Goal: Task Accomplishment & Management: Complete application form

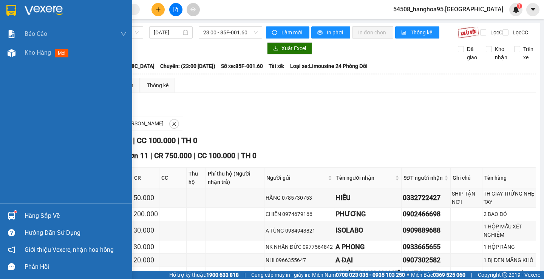
scroll to position [122, 0]
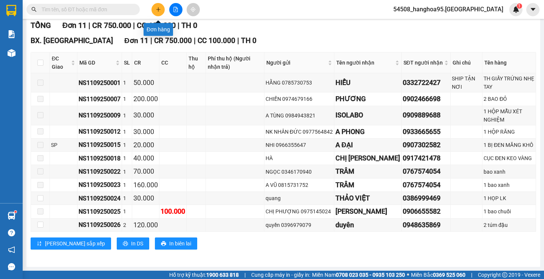
click at [162, 10] on button at bounding box center [157, 9] width 13 height 13
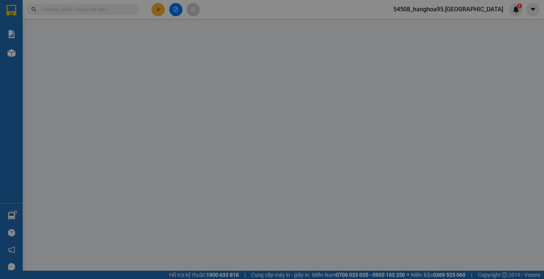
click at [162, 11] on span "Yêu cầu xuất hóa đơn điện tử" at bounding box center [124, 12] width 80 height 6
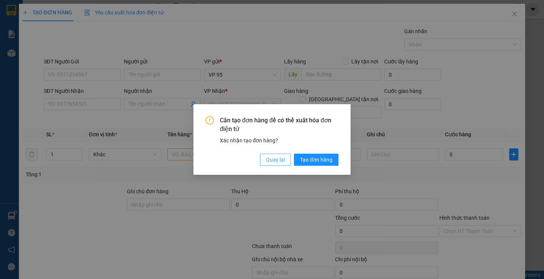
click at [281, 160] on span "Quay lại" at bounding box center [275, 160] width 19 height 8
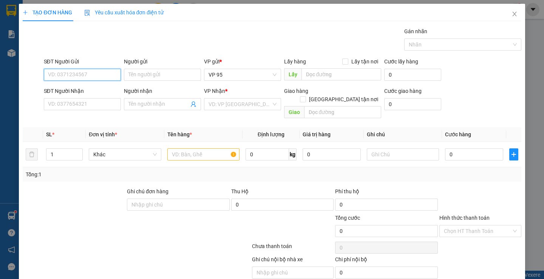
drag, startPoint x: 62, startPoint y: 76, endPoint x: 55, endPoint y: 69, distance: 9.9
click at [59, 72] on input "SĐT Người Gửi" at bounding box center [82, 75] width 77 height 12
type input "0347681527"
click at [150, 74] on input "Người gửi" at bounding box center [162, 75] width 77 height 12
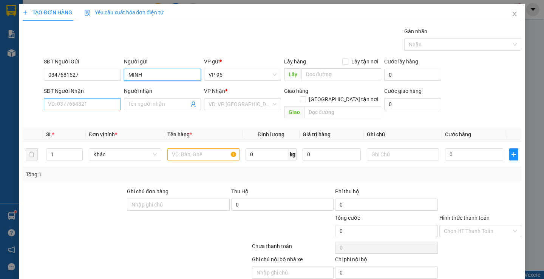
type input "MINH"
click at [70, 100] on input "SĐT Người Nhận" at bounding box center [82, 104] width 77 height 12
type input "0397735387"
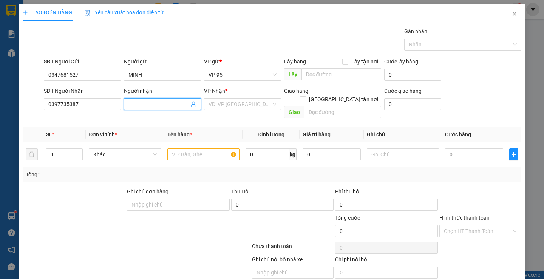
click at [162, 99] on span at bounding box center [162, 104] width 77 height 12
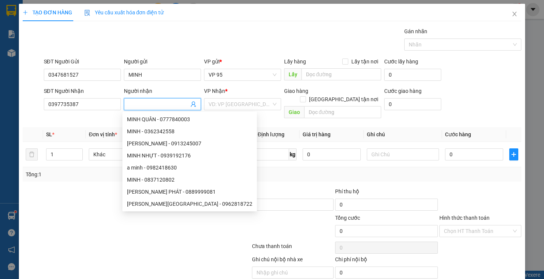
type input "M"
type input "ME MAN"
click at [89, 187] on div at bounding box center [74, 200] width 104 height 26
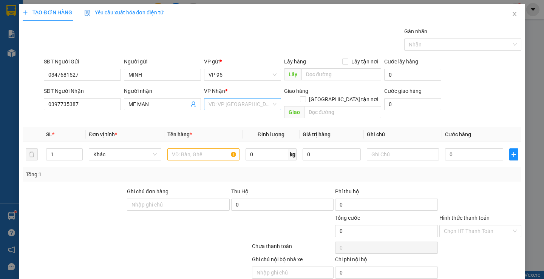
click at [239, 103] on input "search" at bounding box center [239, 104] width 63 height 11
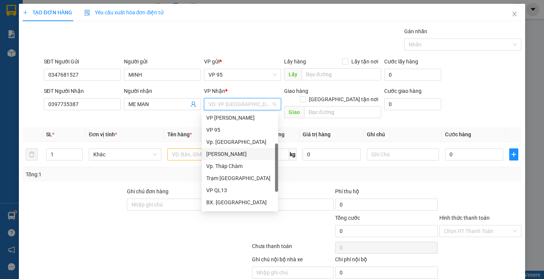
scroll to position [60, 0]
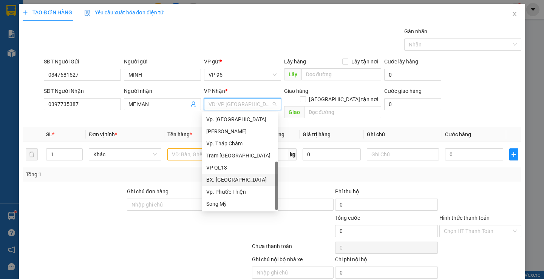
click at [225, 178] on div "BX. [GEOGRAPHIC_DATA]" at bounding box center [239, 180] width 67 height 8
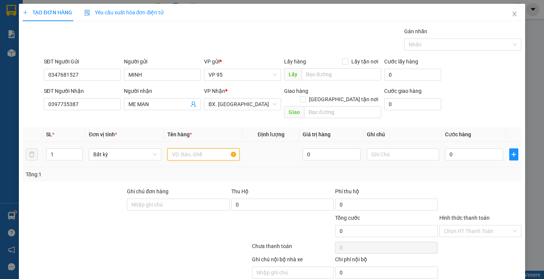
click at [185, 148] on input "text" at bounding box center [203, 154] width 72 height 12
type input "1 HOP NHO"
click at [451, 148] on input "0" at bounding box center [474, 154] width 58 height 12
type input "3"
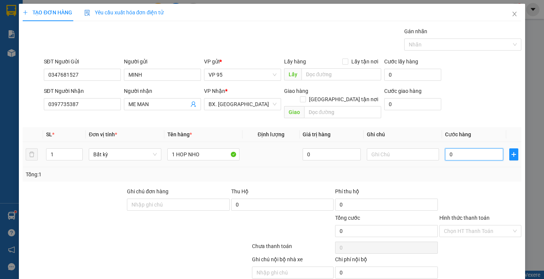
type input "3"
type input "30"
type input "300"
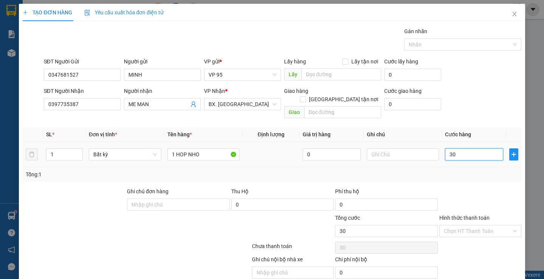
type input "300"
type input "3.000"
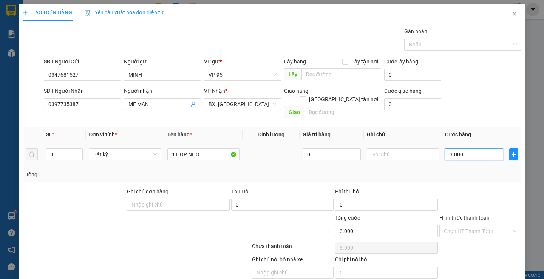
type input "30.000"
click at [470, 215] on label "Hình thức thanh toán" at bounding box center [464, 218] width 50 height 6
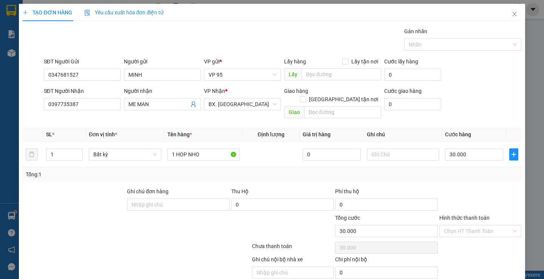
click at [470, 225] on input "Hình thức thanh toán" at bounding box center [478, 230] width 68 height 11
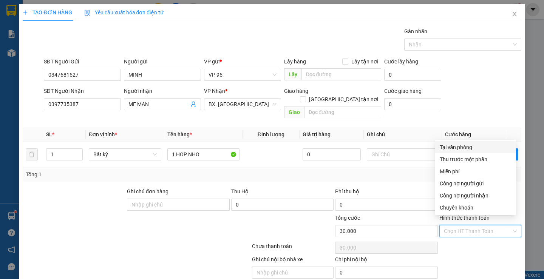
click at [450, 146] on div "Tại văn phòng" at bounding box center [475, 147] width 72 height 8
type input "0"
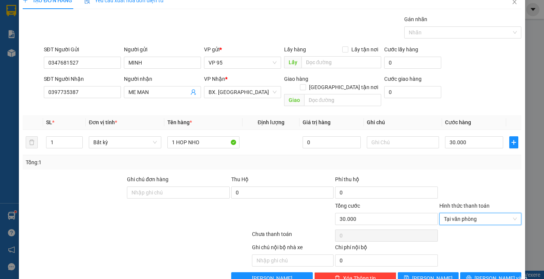
scroll to position [24, 0]
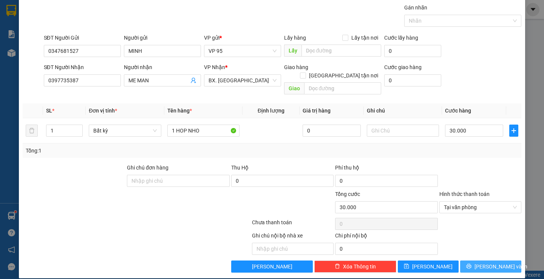
click at [483, 262] on span "[PERSON_NAME] và In" at bounding box center [500, 266] width 53 height 8
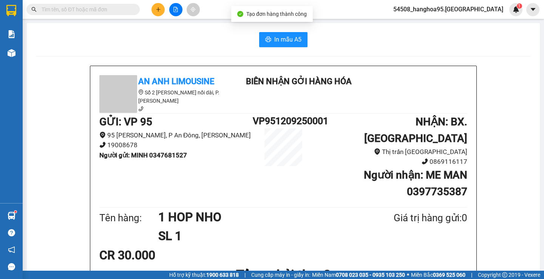
click at [293, 39] on span "In mẫu A5" at bounding box center [287, 39] width 27 height 9
